Goal: Navigation & Orientation: Find specific page/section

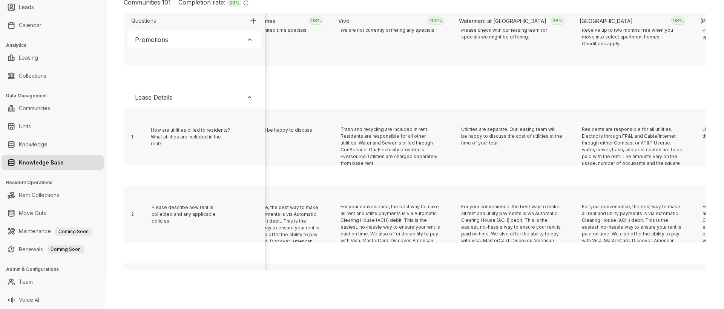
scroll to position [155, 2923]
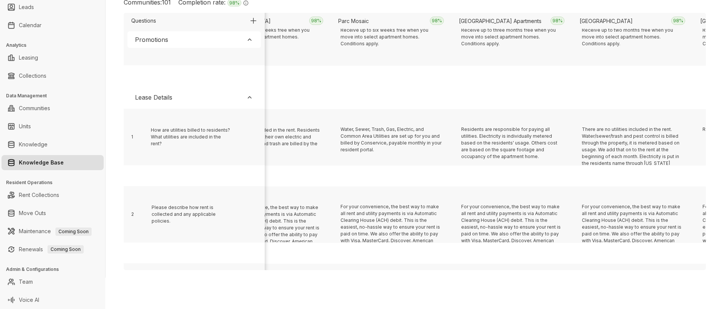
scroll to position [155, 4130]
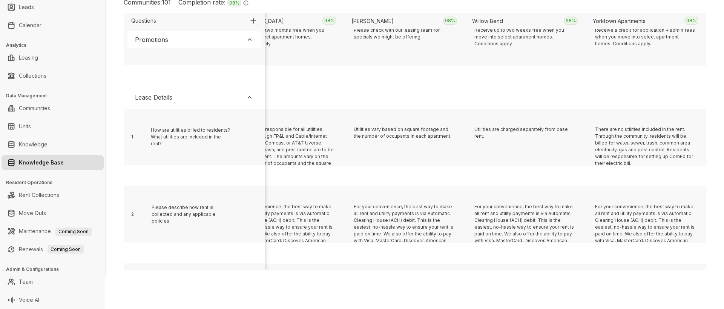
scroll to position [155, 4492]
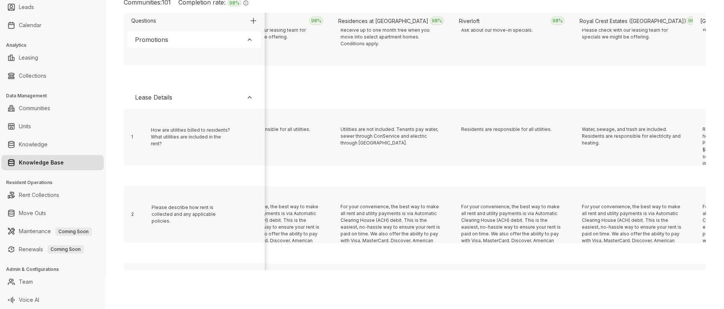
scroll to position [155, 7388]
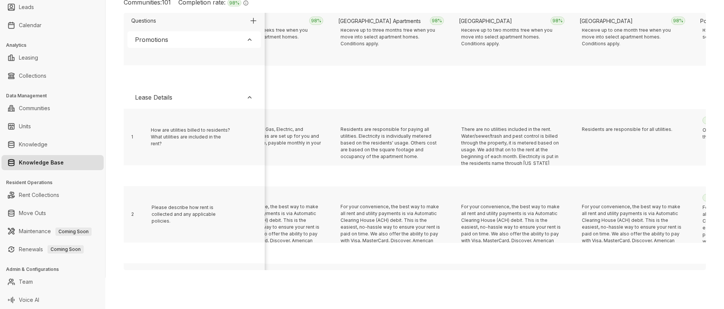
scroll to position [155, 6906]
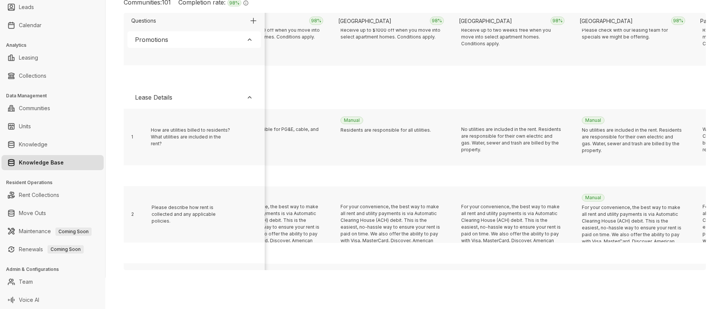
scroll to position [155, 1354]
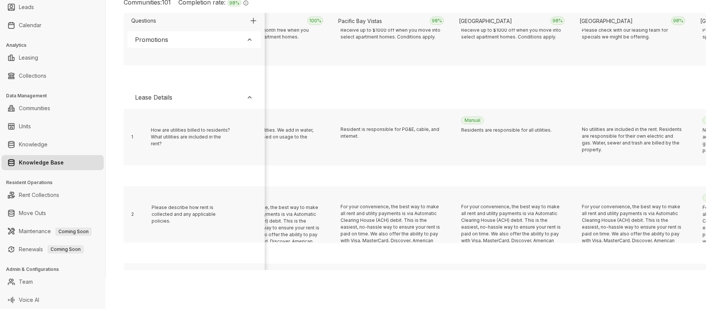
scroll to position [155, 2319]
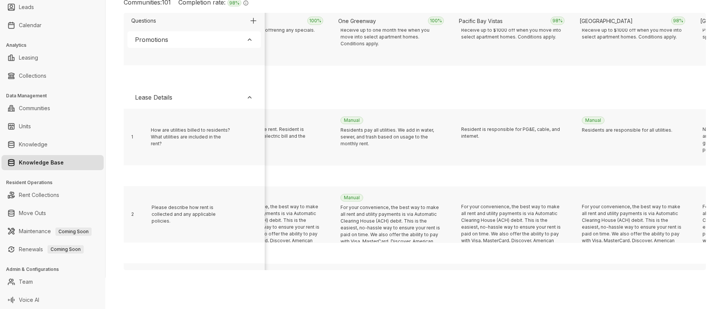
scroll to position [155, 3164]
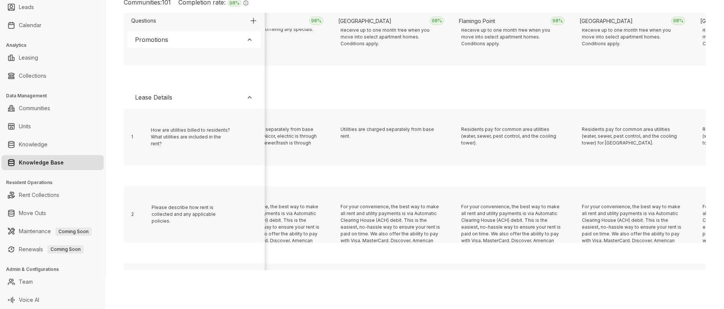
scroll to position [155, 147]
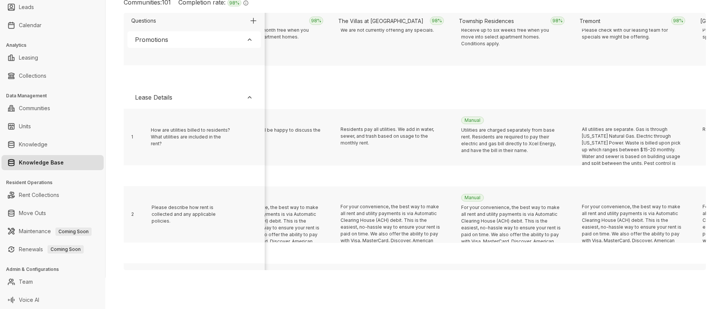
scroll to position [155, 7026]
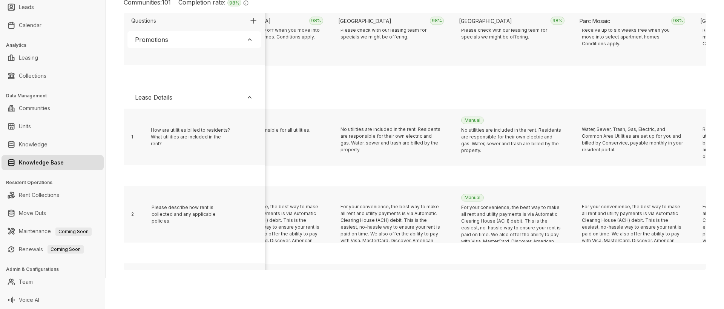
scroll to position [155, 5699]
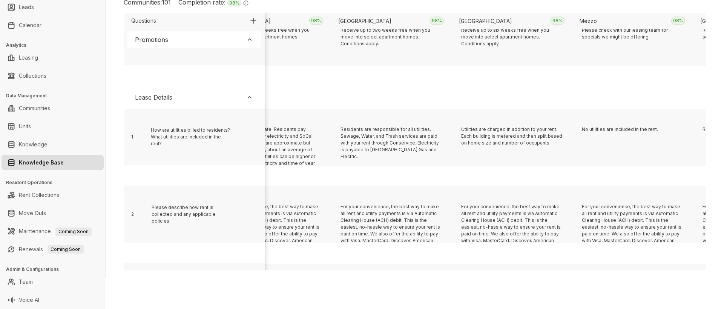
scroll to position [155, 4613]
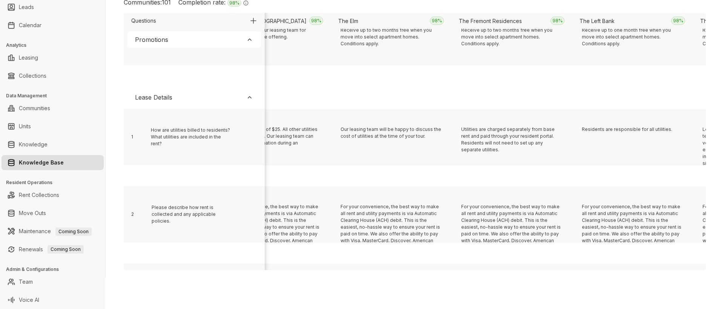
scroll to position [155, 8837]
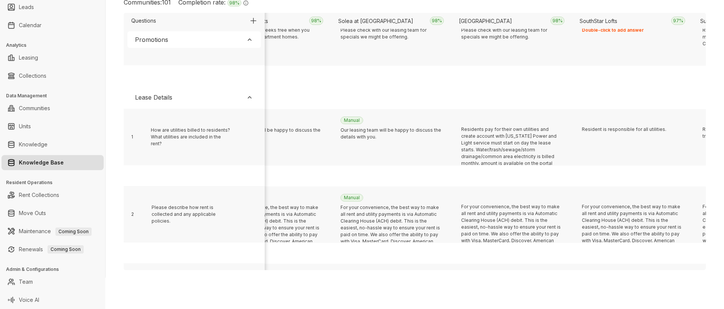
scroll to position [155, 751]
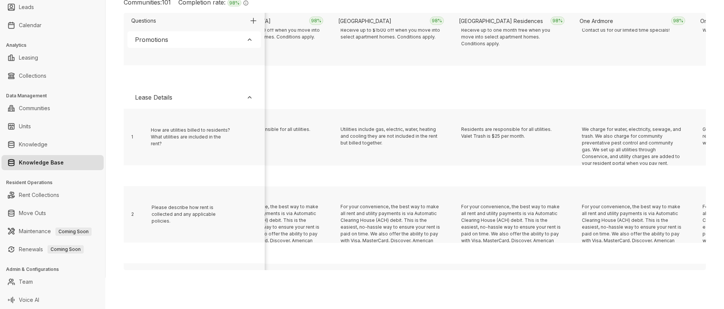
scroll to position [155, 2440]
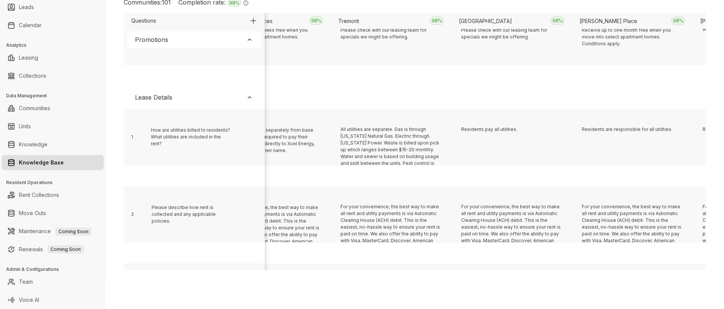
scroll to position [155, 5940]
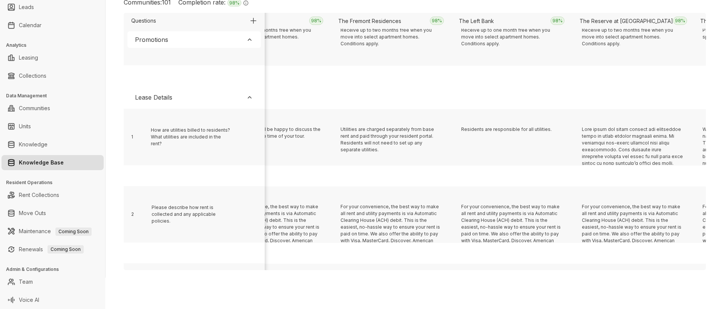
scroll to position [155, 630]
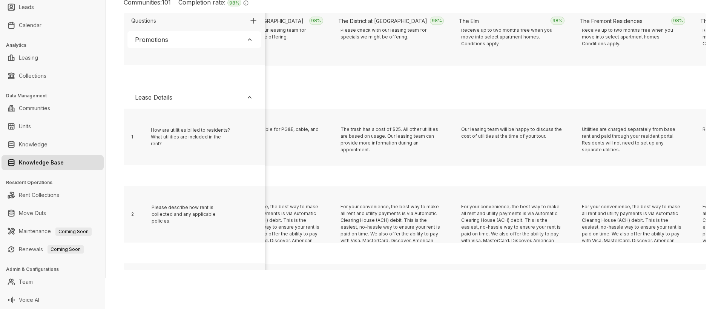
scroll to position [155, 8716]
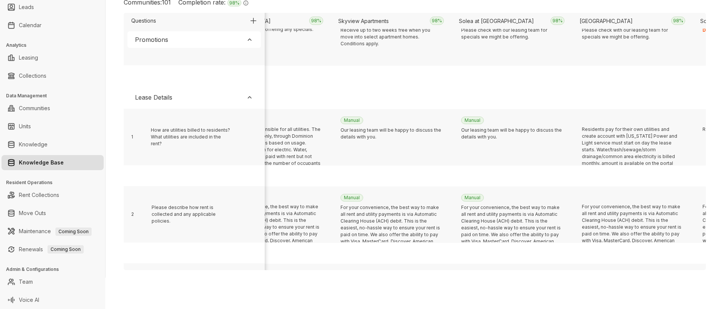
scroll to position [155, 8112]
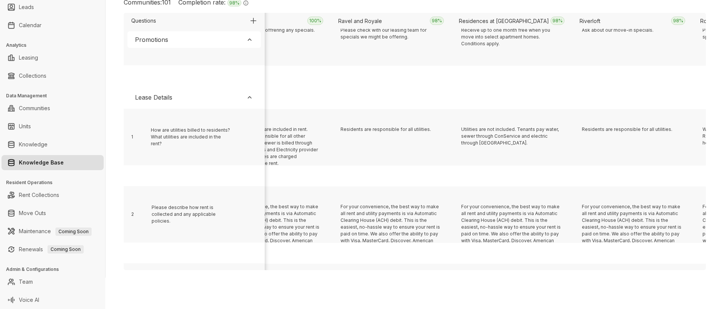
scroll to position [155, 7147]
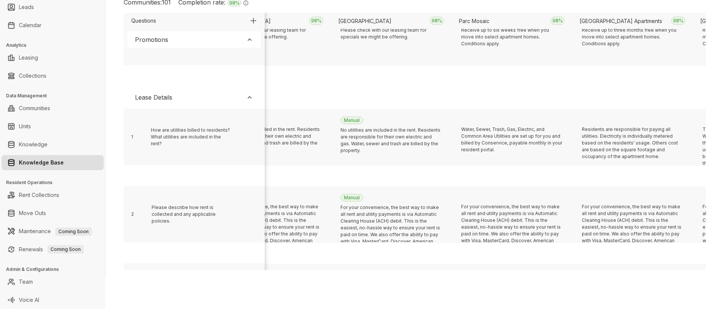
scroll to position [155, 5216]
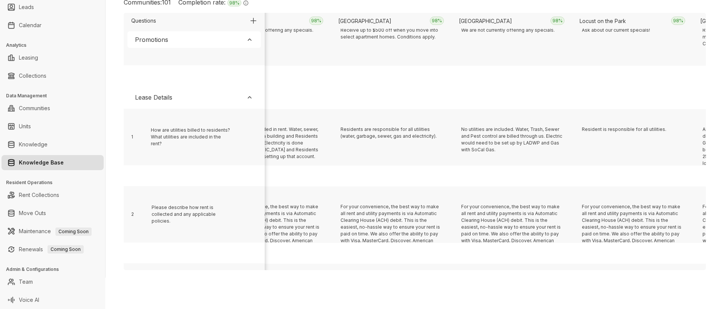
scroll to position [155, 2561]
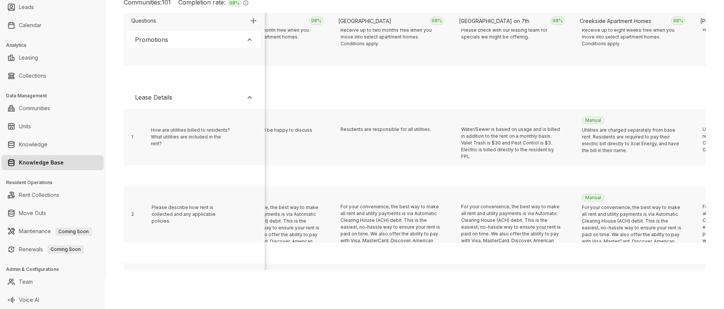
scroll to position [155, 1595]
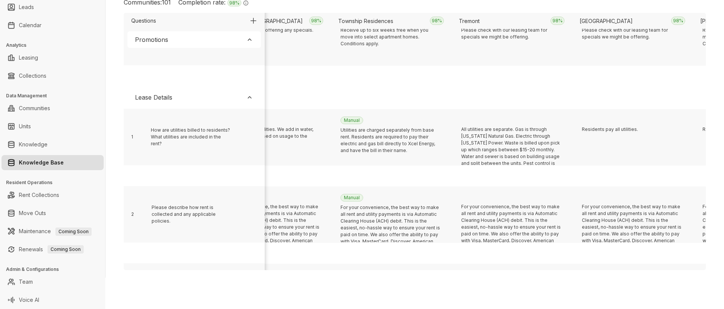
scroll to position [155, 9319]
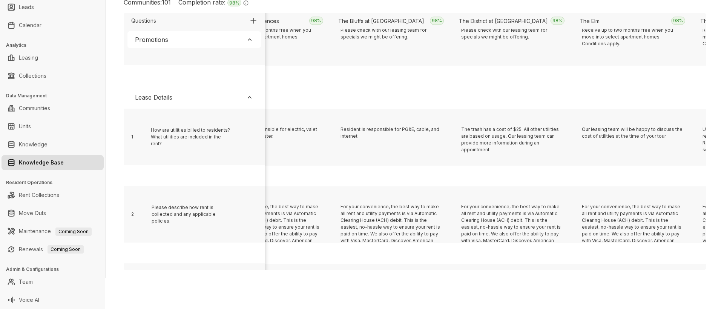
scroll to position [155, 6061]
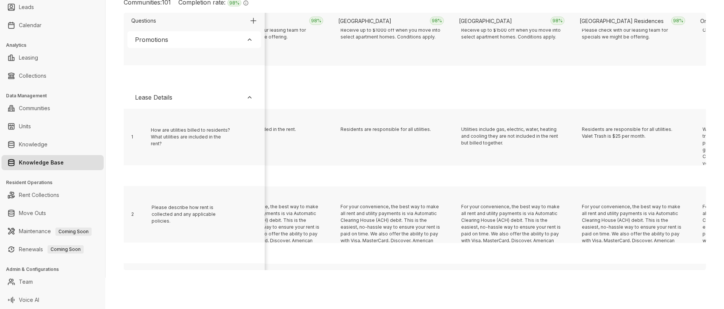
scroll to position [155, 1716]
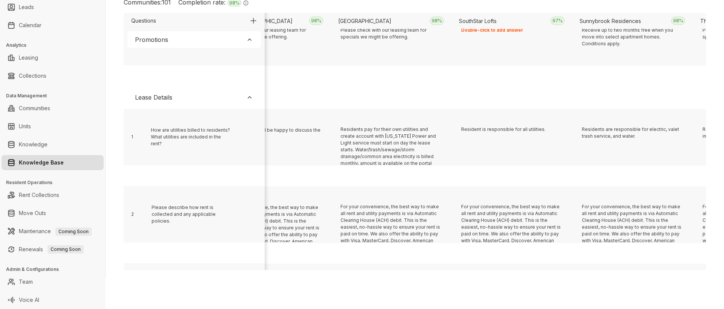
scroll to position [155, 3406]
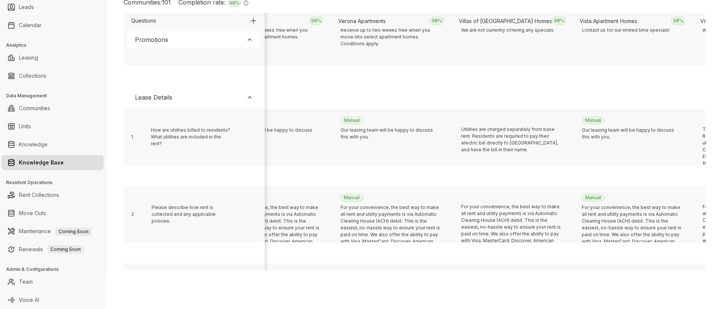
scroll to position [155, 2199]
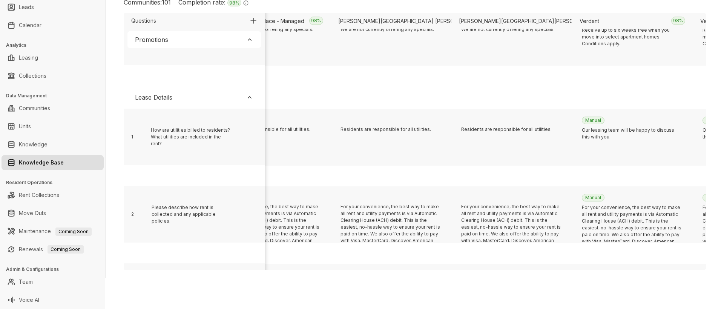
scroll to position [155, 7509]
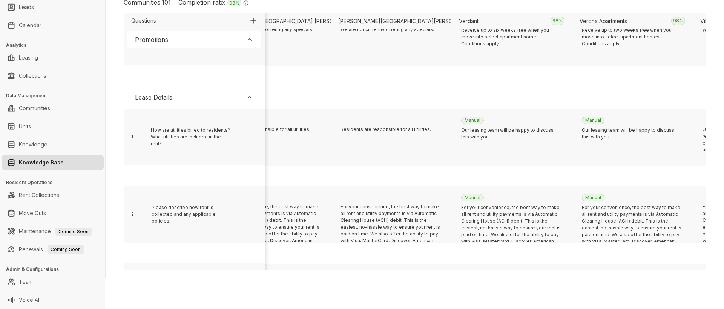
scroll to position [155, 871]
